Goal: Complete application form: Complete application form

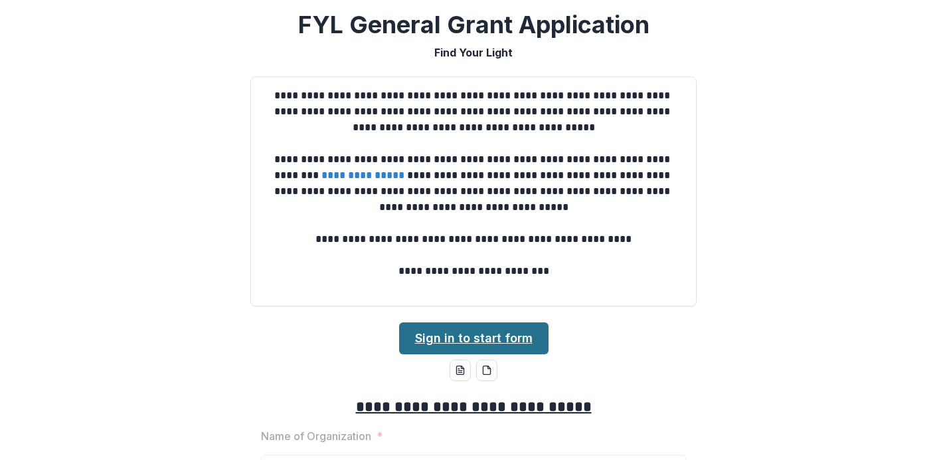
click at [464, 335] on link "Sign in to start form" at bounding box center [473, 338] width 149 height 32
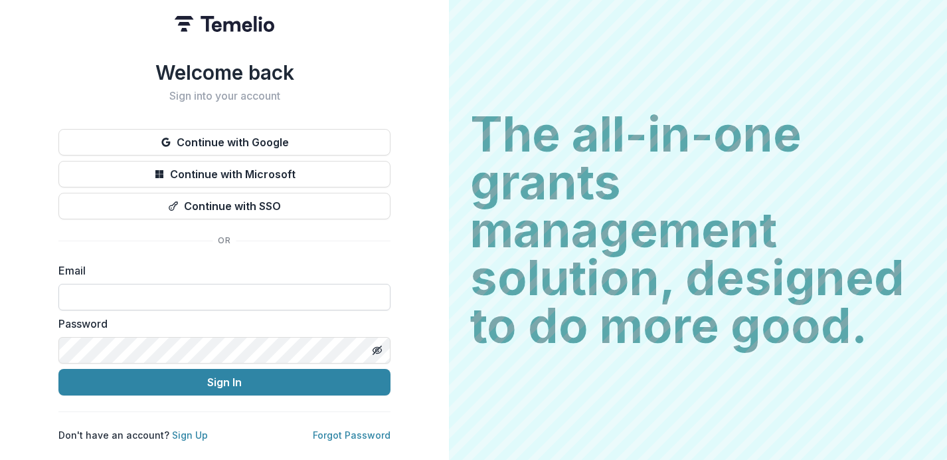
click at [104, 288] on input at bounding box center [224, 297] width 332 height 27
click at [339, 429] on link "Forgot Password" at bounding box center [352, 434] width 78 height 11
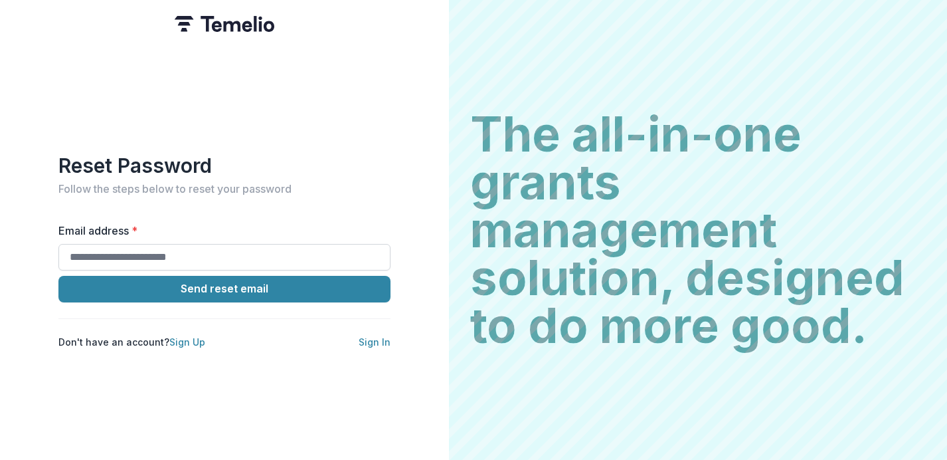
click at [207, 248] on input "Email address *" at bounding box center [224, 257] width 332 height 27
click at [207, 198] on div "Reset Password Follow the steps below to reset your password Email address * Se…" at bounding box center [224, 250] width 332 height 195
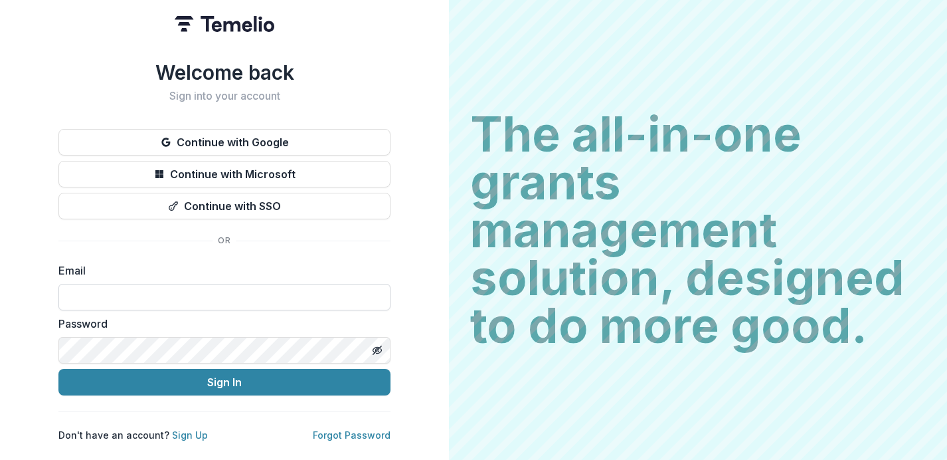
click at [187, 294] on input at bounding box center [224, 297] width 332 height 27
click at [185, 292] on input at bounding box center [224, 297] width 332 height 27
